Goal: Task Accomplishment & Management: Manage account settings

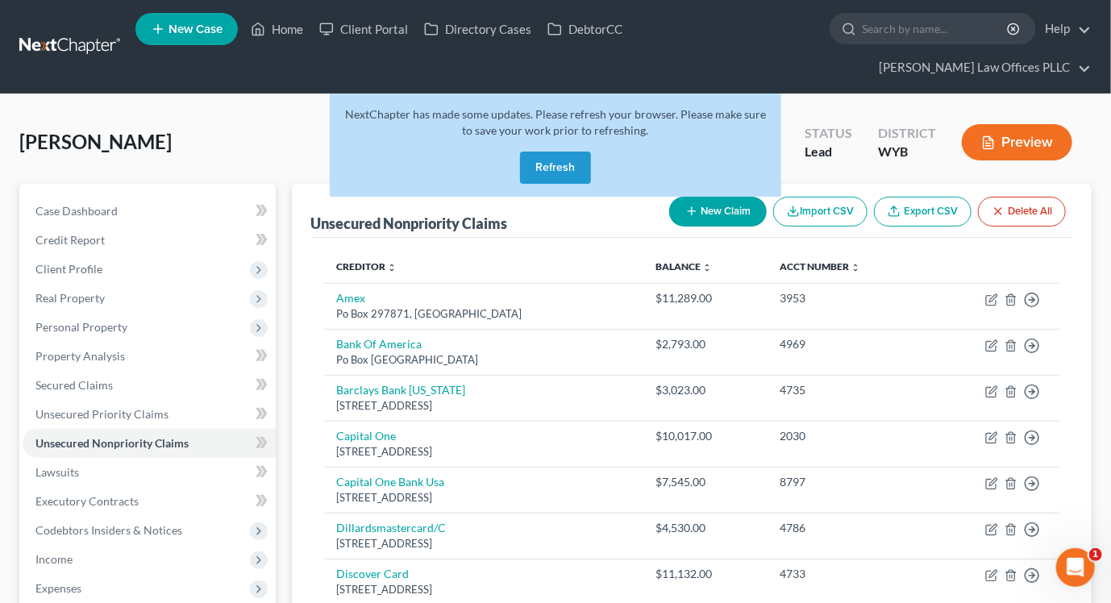
click at [550, 152] on button "Refresh" at bounding box center [555, 168] width 71 height 32
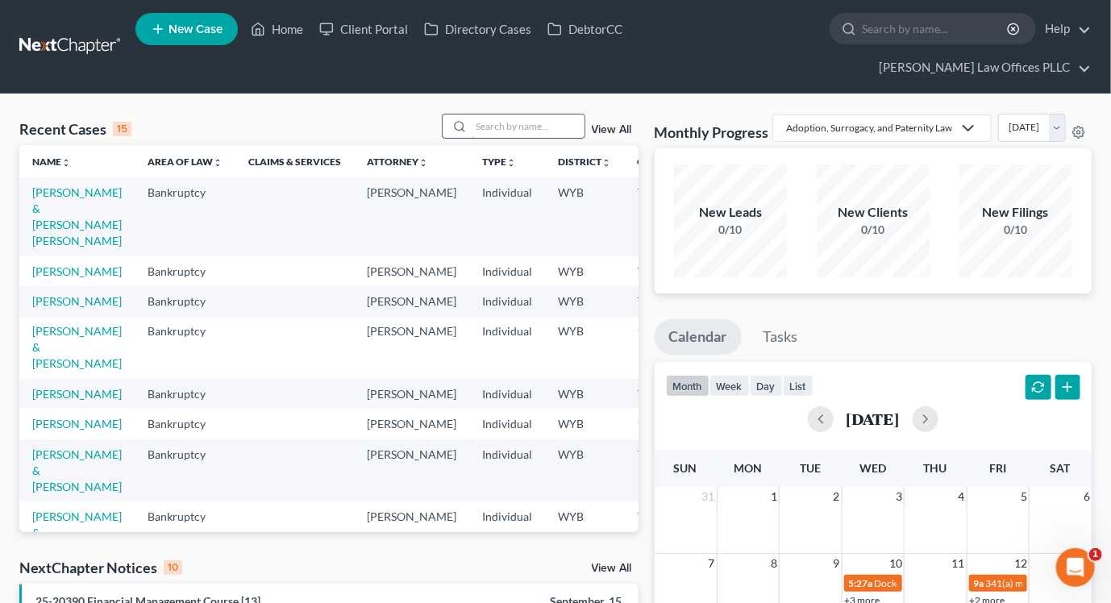
click at [480, 114] on input "search" at bounding box center [528, 125] width 113 height 23
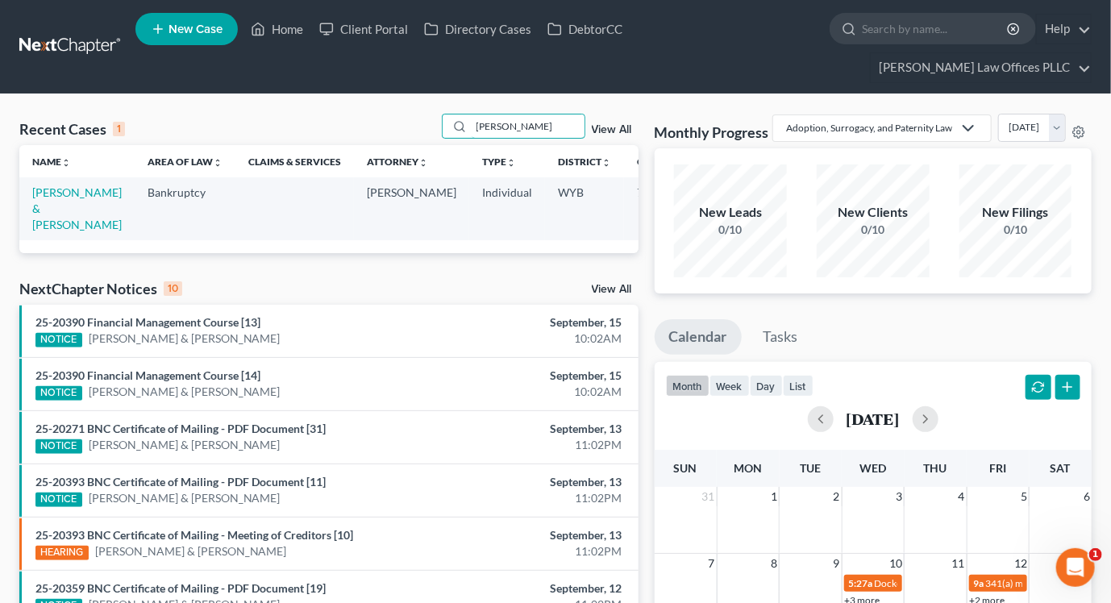
type input "[PERSON_NAME]"
click at [56, 188] on td "[PERSON_NAME] & [PERSON_NAME]" at bounding box center [76, 208] width 115 height 62
click at [55, 185] on link "[PERSON_NAME] & [PERSON_NAME]" at bounding box center [76, 208] width 89 height 46
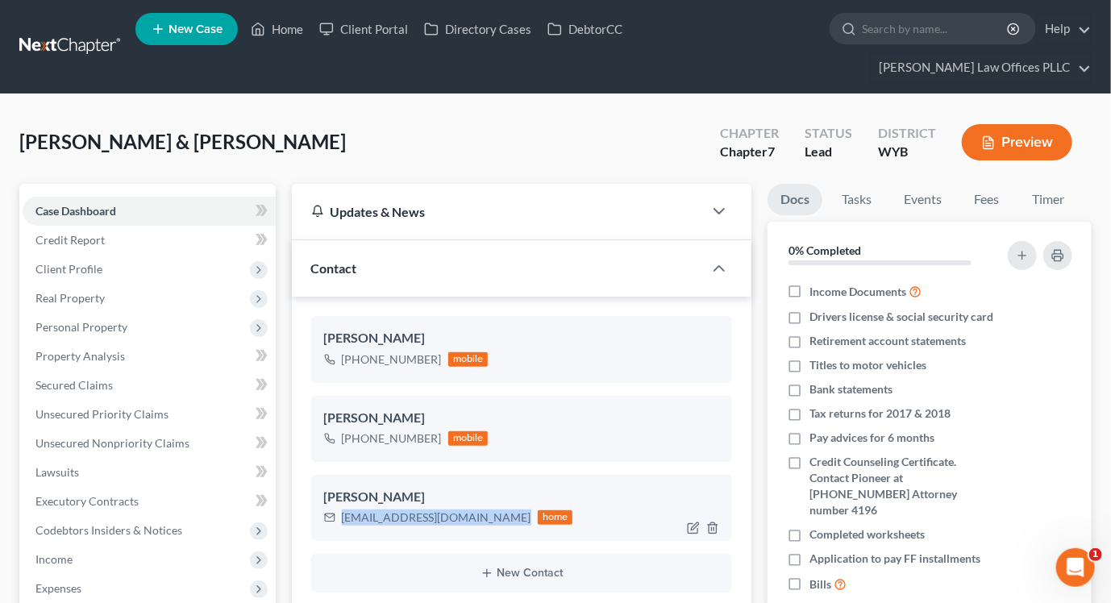
drag, startPoint x: 342, startPoint y: 487, endPoint x: 496, endPoint y: 490, distance: 154.0
click at [496, 507] on div "[EMAIL_ADDRESS][DOMAIN_NAME] home" at bounding box center [448, 517] width 249 height 21
drag, startPoint x: 496, startPoint y: 490, endPoint x: 441, endPoint y: 489, distance: 54.8
copy div "[EMAIL_ADDRESS][DOMAIN_NAME]"
click at [516, 567] on button "New Contact" at bounding box center [522, 573] width 396 height 13
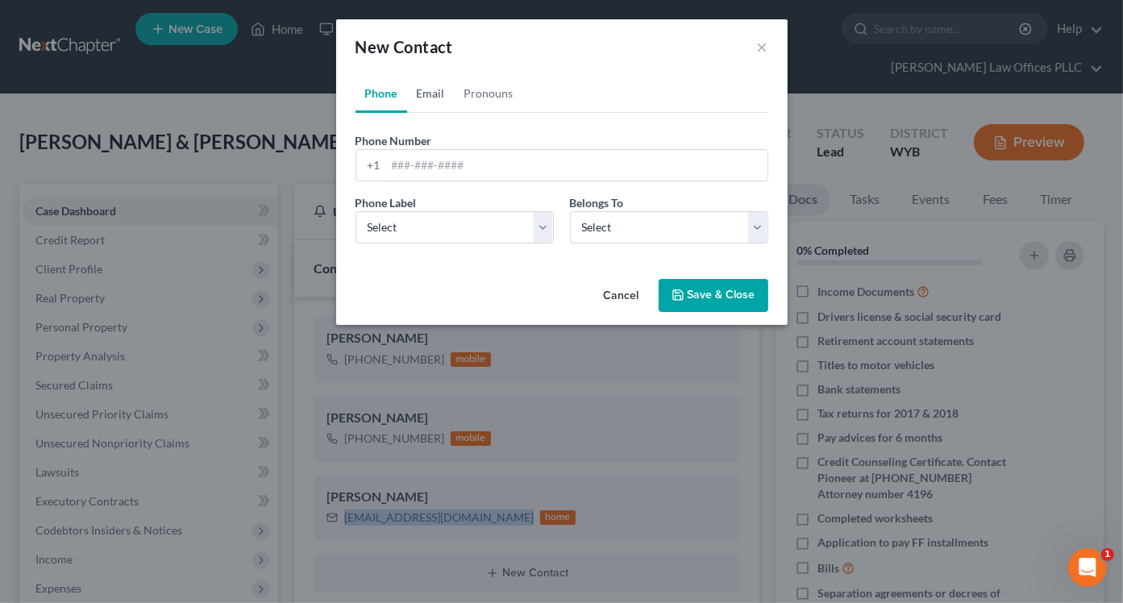
click at [433, 90] on link "Email" at bounding box center [431, 93] width 48 height 39
click at [430, 157] on input "email" at bounding box center [576, 165] width 381 height 31
paste input "chris calderon <calderon970@gmail.com>"
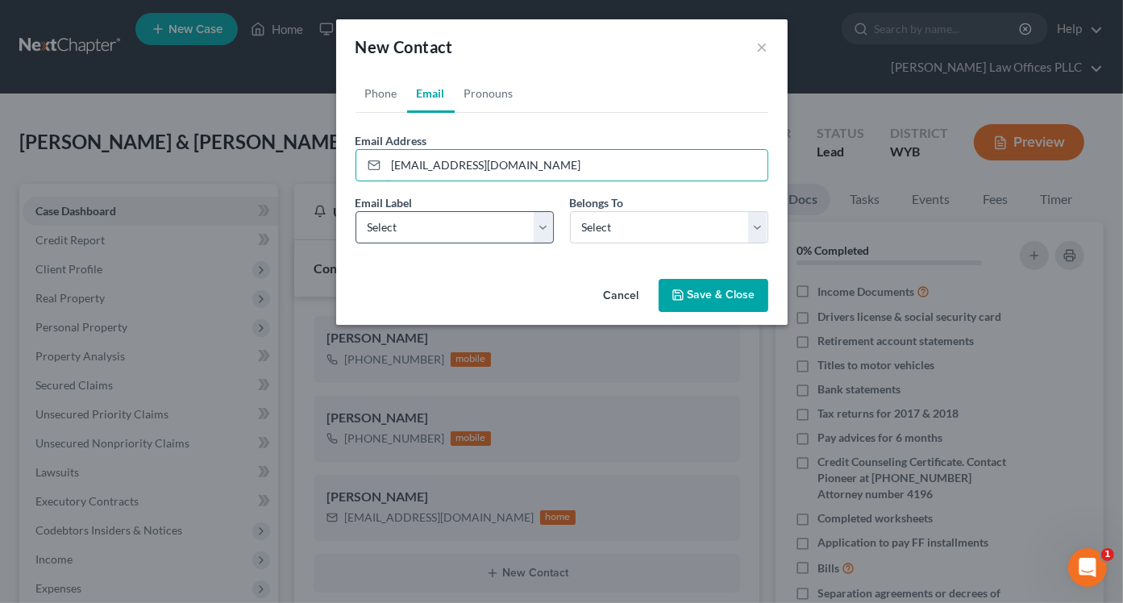
type input "calderon970@gmail.com"
click at [546, 230] on select "Select Home Work Other" at bounding box center [454, 227] width 198 height 32
select select "0"
click at [355, 211] on select "Select Home Work Other" at bounding box center [454, 227] width 198 height 32
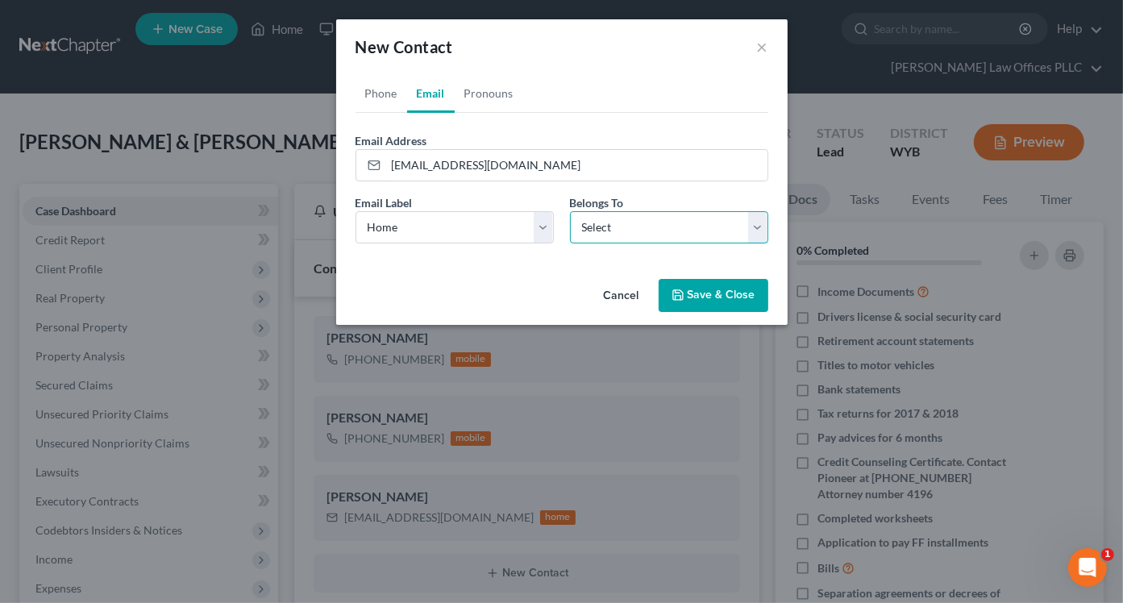
click at [756, 231] on select "Select Client Spouse Other" at bounding box center [669, 227] width 198 height 32
select select "0"
click at [570, 211] on select "Select Client Spouse Other" at bounding box center [669, 227] width 198 height 32
click at [752, 227] on select "Select Client Spouse Other" at bounding box center [669, 227] width 198 height 32
click at [570, 211] on select "Select Client Spouse Other" at bounding box center [669, 227] width 198 height 32
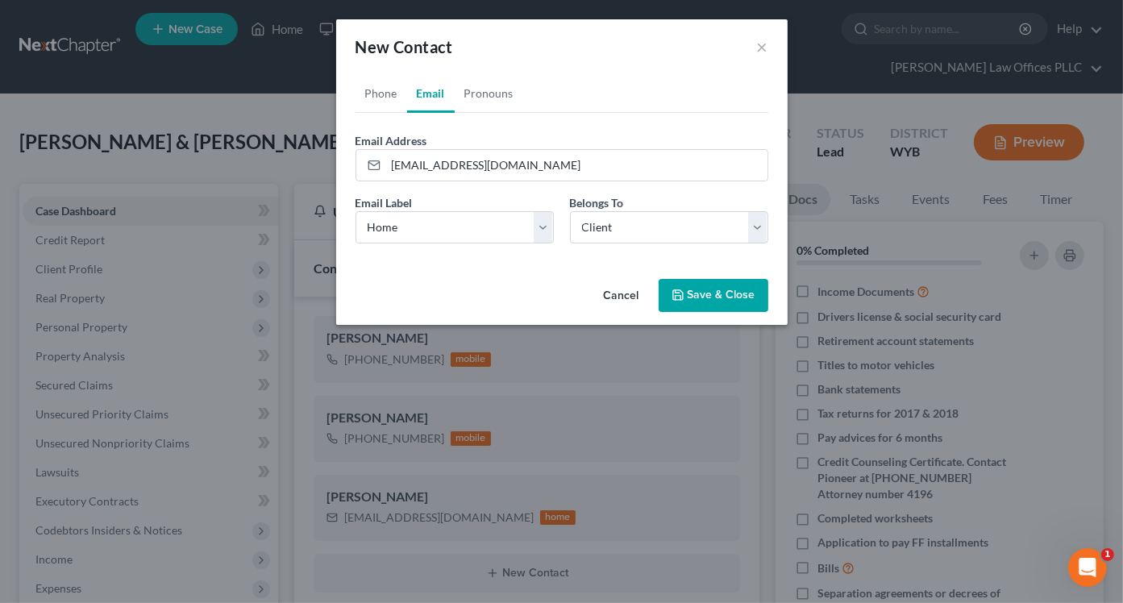
click at [727, 297] on button "Save & Close" at bounding box center [714, 296] width 110 height 34
